Goal: Find contact information: Find contact information

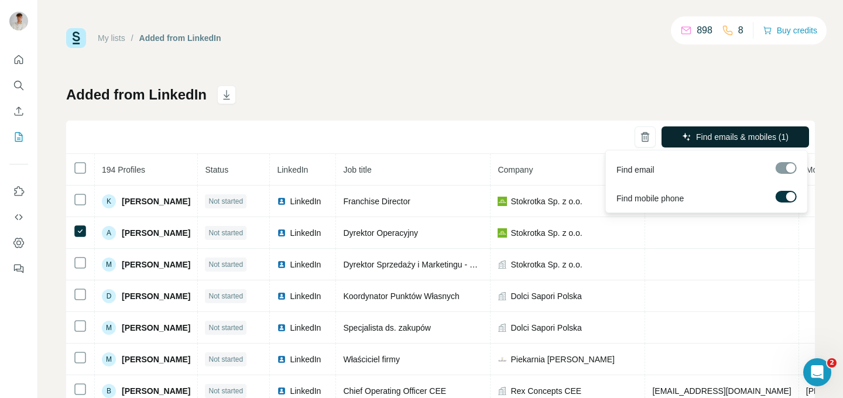
click at [678, 135] on button "Find emails & mobiles (1)" at bounding box center [734, 136] width 147 height 21
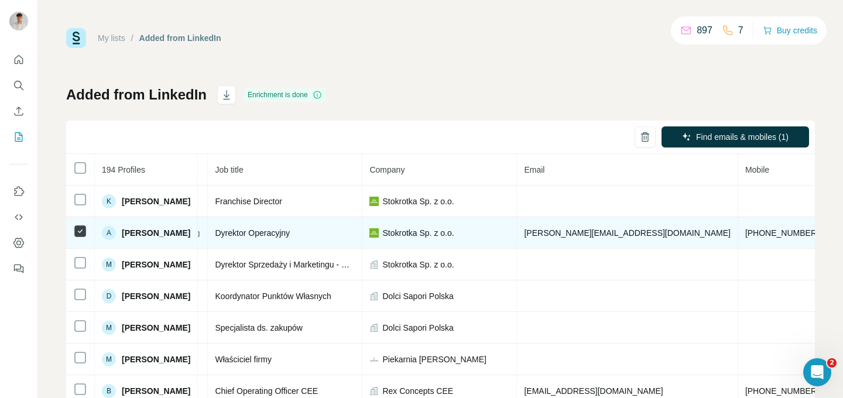
scroll to position [0, 170]
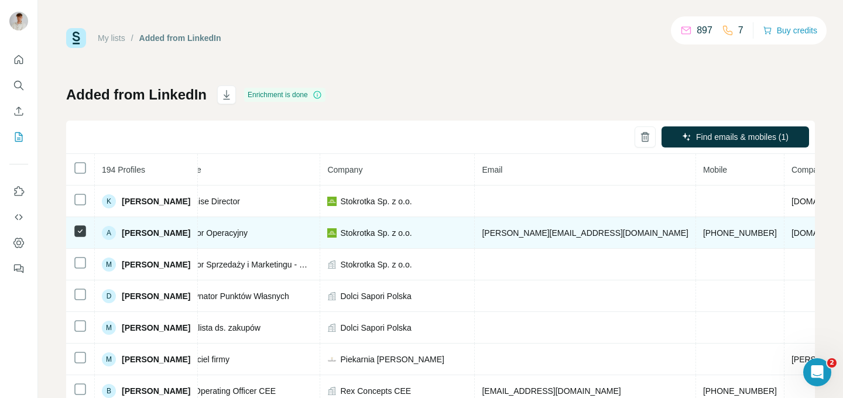
click at [583, 232] on span "[PERSON_NAME][EMAIL_ADDRESS][DOMAIN_NAME]" at bounding box center [585, 232] width 206 height 9
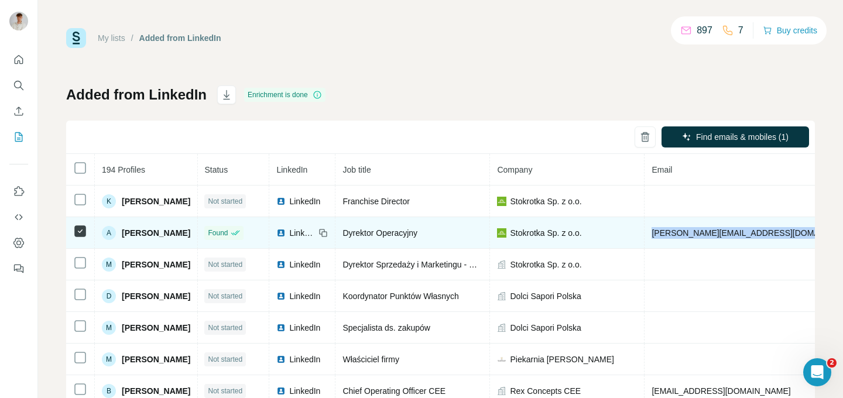
scroll to position [0, 0]
click at [164, 231] on span "[PERSON_NAME]" at bounding box center [156, 233] width 68 height 12
copy span "[PERSON_NAME]"
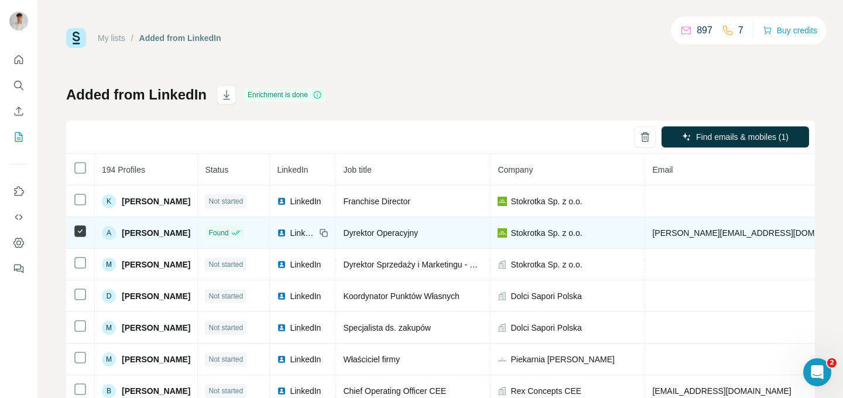
click at [682, 232] on span "[PERSON_NAME][EMAIL_ADDRESS][DOMAIN_NAME]" at bounding box center [755, 232] width 206 height 9
copy span "[PERSON_NAME][EMAIL_ADDRESS][DOMAIN_NAME]"
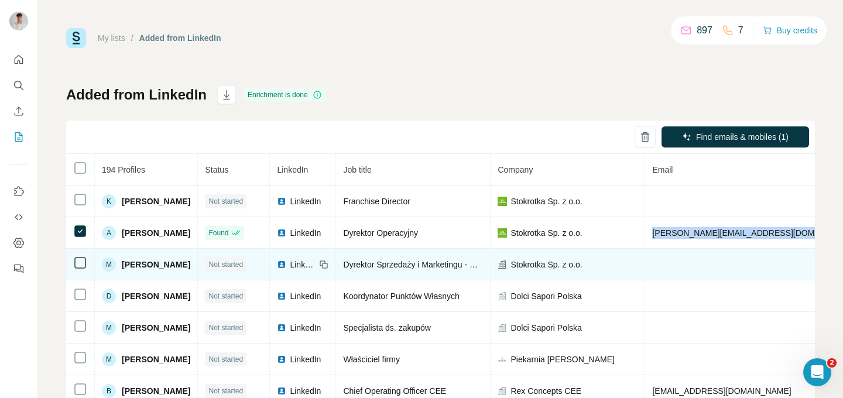
scroll to position [0, 225]
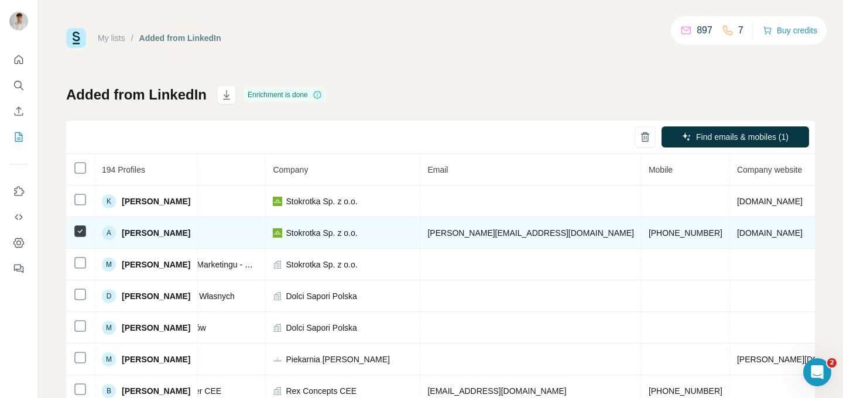
click at [648, 229] on span "[PHONE_NUMBER]" at bounding box center [685, 232] width 74 height 9
drag, startPoint x: 586, startPoint y: 233, endPoint x: 637, endPoint y: 229, distance: 50.5
click at [637, 229] on tr "A [PERSON_NAME] Found LinkedIn Dyrektor Operacyjny Stokrotka Sp. z [PERSON_NAME…" at bounding box center [403, 233] width 1124 height 32
copy span "781997985"
